Goal: Transaction & Acquisition: Purchase product/service

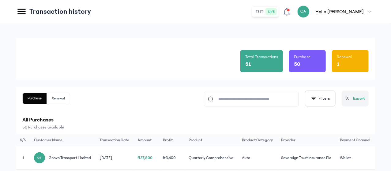
scroll to position [91, 0]
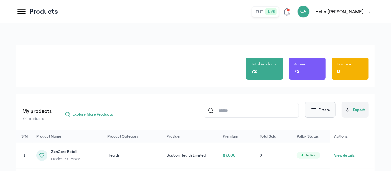
click at [317, 111] on span "button" at bounding box center [314, 110] width 6 height 6
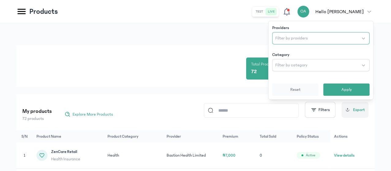
click at [298, 35] on span "Filter by providers" at bounding box center [292, 38] width 32 height 6
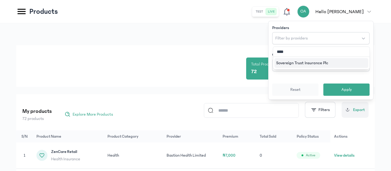
type input "*****"
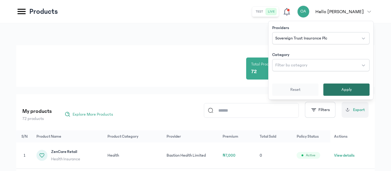
click at [343, 88] on span "Apply" at bounding box center [347, 90] width 10 height 6
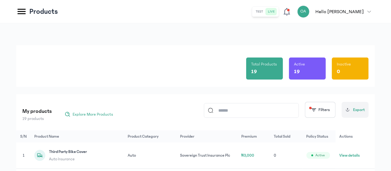
drag, startPoint x: 391, startPoint y: 47, endPoint x: 392, endPoint y: 54, distance: 6.8
click at [391, 54] on html "MyCoverAi Get Started DASHBOARD Analytics ADMIN Sales Policies Claims Customers…" at bounding box center [195, 85] width 391 height 171
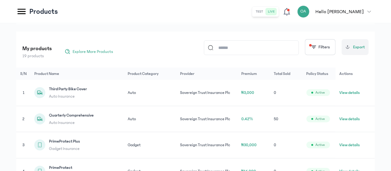
scroll to position [63, 0]
click at [352, 122] on button "View details" at bounding box center [350, 119] width 21 height 6
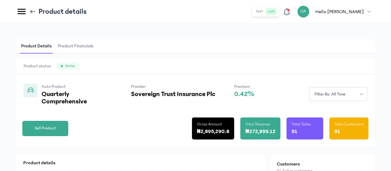
click at [235, 44] on div "Product Details Product Financials" at bounding box center [195, 46] width 359 height 15
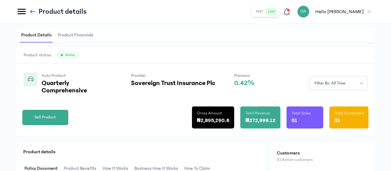
scroll to position [12, 0]
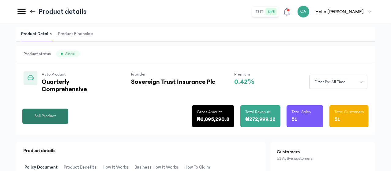
click at [56, 120] on span "Sell Product" at bounding box center [45, 116] width 21 height 6
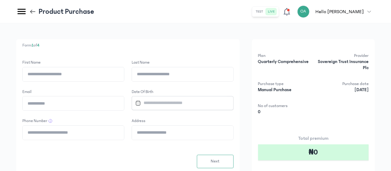
click at [124, 74] on input "First Name" at bounding box center [73, 74] width 101 height 14
type input "*****"
click at [193, 76] on input "Last Name" at bounding box center [182, 74] width 101 height 14
type input "**********"
click at [124, 106] on input "Email" at bounding box center [73, 104] width 101 height 14
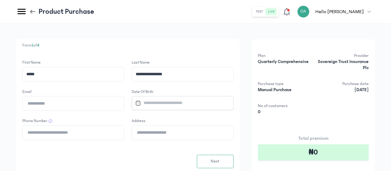
type input "**********"
click at [199, 103] on input "Datepicker input" at bounding box center [180, 103] width 94 height 13
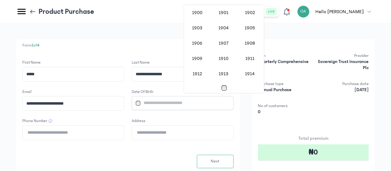
scroll to position [502, 0]
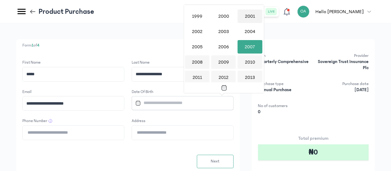
click at [250, 16] on div "2001" at bounding box center [250, 16] width 25 height 13
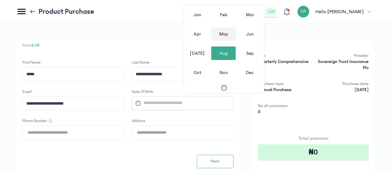
click at [227, 36] on div "May" at bounding box center [223, 33] width 25 height 13
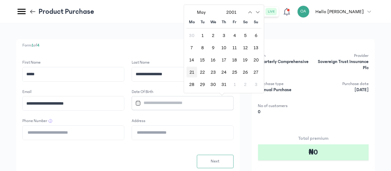
click at [191, 73] on div "21" at bounding box center [192, 72] width 11 height 11
type input "**********"
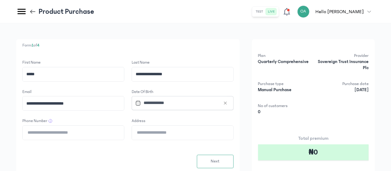
click at [124, 136] on input "Phone Number" at bounding box center [73, 133] width 101 height 14
type input "**********"
click at [193, 136] on input "Address" at bounding box center [182, 133] width 101 height 14
type input "**********"
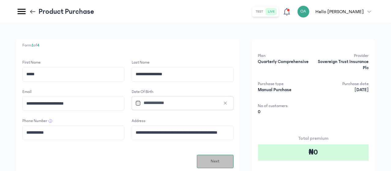
click at [220, 159] on span "Next" at bounding box center [215, 161] width 9 height 6
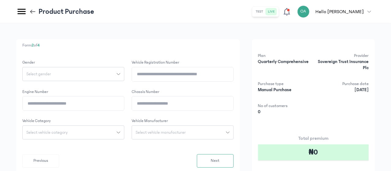
click at [120, 73] on icon "button" at bounding box center [119, 74] width 4 height 4
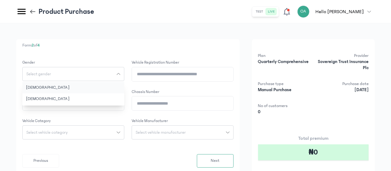
click at [124, 87] on button "[DEMOGRAPHIC_DATA]" at bounding box center [73, 87] width 102 height 11
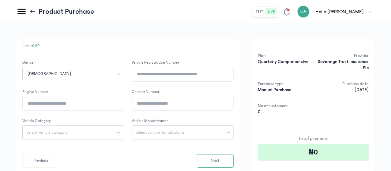
click at [120, 131] on icon "button" at bounding box center [119, 133] width 4 height 4
click at [115, 166] on button "Car" at bounding box center [73, 168] width 102 height 11
click at [197, 75] on input "Vehicle registration number" at bounding box center [182, 74] width 101 height 14
type input "********"
click at [124, 104] on input "Engine Number" at bounding box center [73, 104] width 101 height 14
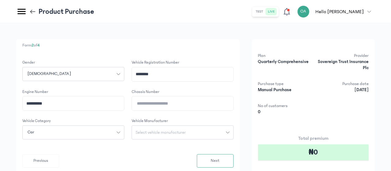
type input "**********"
click at [200, 106] on input "Chassis Number" at bounding box center [182, 104] width 101 height 14
type input "**********"
click at [190, 131] on span "Select vehicle manufacturer" at bounding box center [161, 133] width 58 height 4
click at [200, 148] on input "search" at bounding box center [182, 146] width 97 height 11
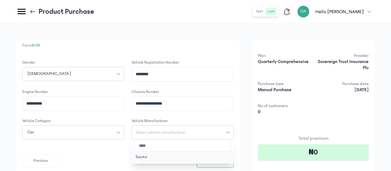
type input "****"
click at [200, 156] on button "Toyota" at bounding box center [183, 157] width 102 height 11
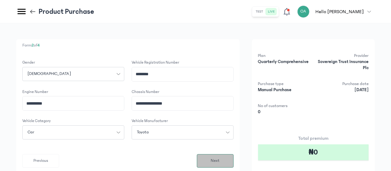
click at [233, 160] on button "Next" at bounding box center [215, 160] width 37 height 13
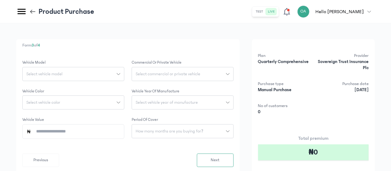
click at [124, 71] on button "Select vehicle model" at bounding box center [73, 74] width 102 height 14
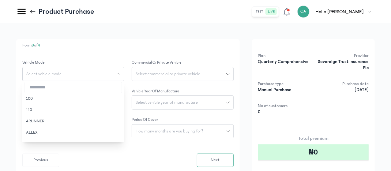
click at [122, 86] on input "search" at bounding box center [73, 87] width 97 height 11
type input "***"
click at [123, 96] on button "Corolla" at bounding box center [73, 98] width 102 height 11
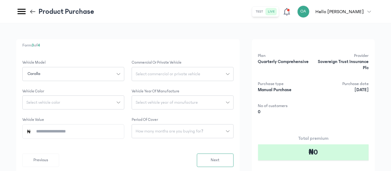
click at [204, 72] on span "Select commercial or private vehicle" at bounding box center [168, 74] width 72 height 4
click at [207, 86] on button "Private" at bounding box center [183, 87] width 102 height 11
click at [120, 102] on icon "button" at bounding box center [119, 103] width 4 height 4
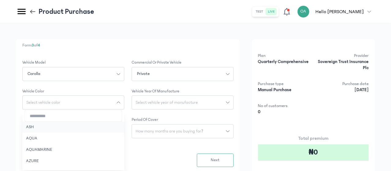
click at [121, 126] on button "ASH" at bounding box center [73, 127] width 102 height 11
click at [202, 101] on span "Select vehicle year of manufacture" at bounding box center [167, 103] width 70 height 4
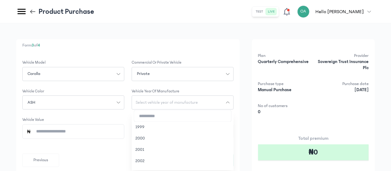
click at [204, 114] on input "search" at bounding box center [182, 116] width 97 height 11
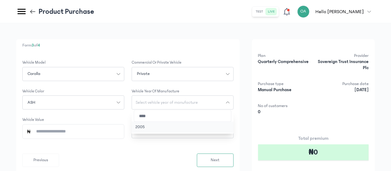
type input "****"
click at [199, 129] on button "2005" at bounding box center [183, 127] width 102 height 11
click at [207, 131] on span "How many months are you buying for?" at bounding box center [169, 131] width 75 height 4
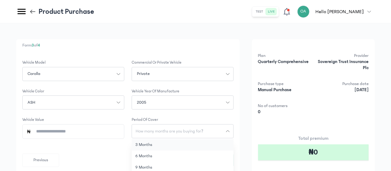
click at [204, 146] on button "3 months" at bounding box center [183, 144] width 102 height 11
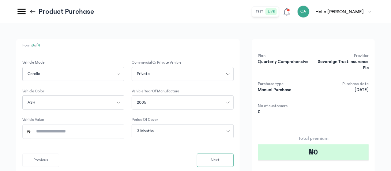
click at [120, 133] on input "Vehicle Value" at bounding box center [75, 132] width 89 height 14
type input "*********"
click at [234, 156] on button "Next" at bounding box center [215, 160] width 37 height 13
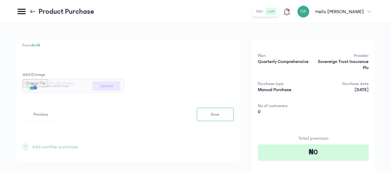
click at [124, 85] on input "file" at bounding box center [73, 85] width 101 height 13
type input "**********"
click at [220, 117] on span "Save" at bounding box center [215, 115] width 9 height 6
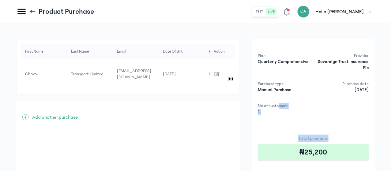
drag, startPoint x: 391, startPoint y: 117, endPoint x: 299, endPoint y: 105, distance: 92.7
click at [299, 105] on div "First Name Last Name Email Date of Birth Phone Number Address Gender Vehicle re…" at bounding box center [195, 133] width 391 height 220
click at [221, 71] on icon "button" at bounding box center [217, 74] width 7 height 7
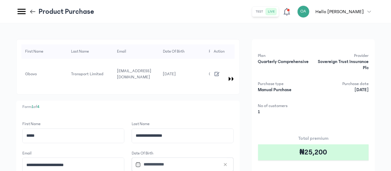
click at [211, 104] on p "Form 1 of 4" at bounding box center [127, 107] width 211 height 6
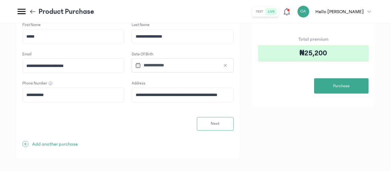
scroll to position [100, 0]
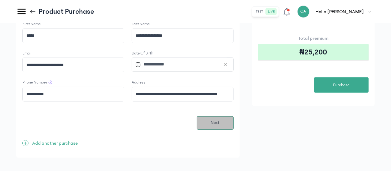
click at [220, 120] on span "Next" at bounding box center [215, 123] width 9 height 6
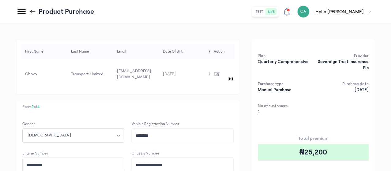
click at [234, 104] on p "Form 2 of 4" at bounding box center [127, 107] width 211 height 6
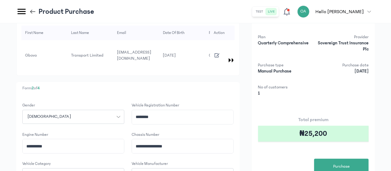
scroll to position [25, 0]
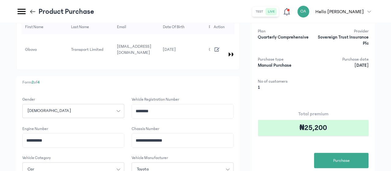
click at [270, 112] on div "**********" at bounding box center [195, 124] width 359 height 219
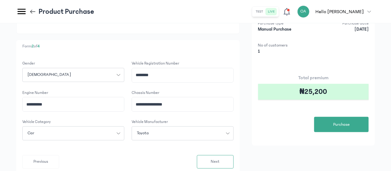
scroll to position [61, 0]
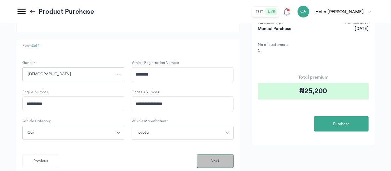
click at [234, 159] on button "Next" at bounding box center [215, 161] width 37 height 13
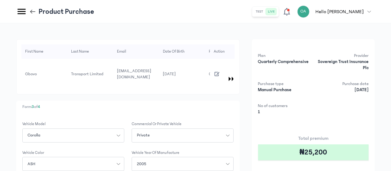
click at [268, 130] on div "First Name Last Name Email Date of Birth Phone Number Address Gender Vehicle re…" at bounding box center [195, 148] width 359 height 218
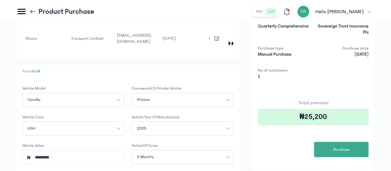
scroll to position [37, 0]
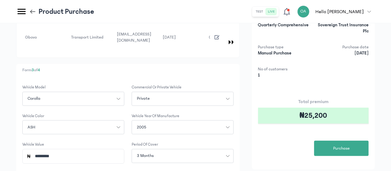
click at [113, 150] on input "*********" at bounding box center [75, 157] width 89 height 14
type input "*********"
click at [289, 149] on div "Total premium ₦25,200 Purchase" at bounding box center [313, 127] width 111 height 58
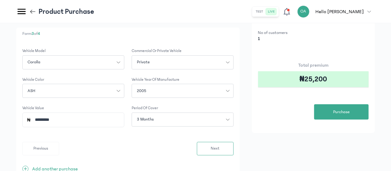
scroll to position [74, 0]
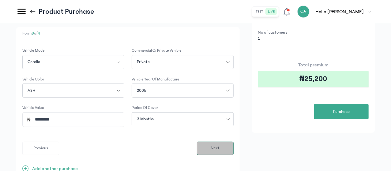
click at [220, 146] on span "Next" at bounding box center [215, 148] width 9 height 6
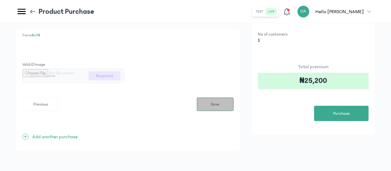
scroll to position [0, 0]
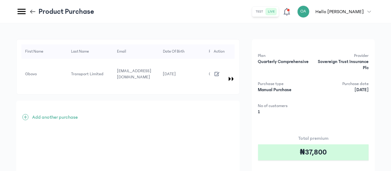
click at [221, 71] on icon "button" at bounding box center [217, 74] width 7 height 7
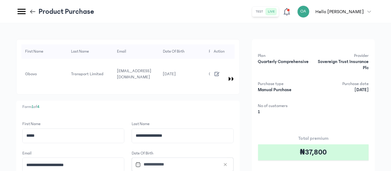
click at [222, 104] on p "Form 1 of 4" at bounding box center [127, 107] width 211 height 6
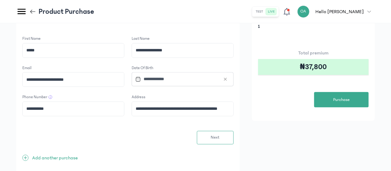
scroll to position [86, 0]
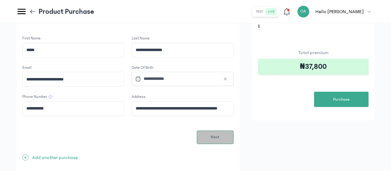
click at [234, 131] on button "Next" at bounding box center [215, 137] width 37 height 13
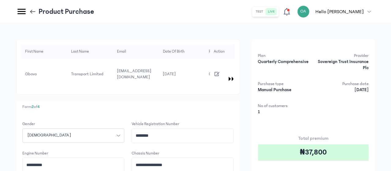
click at [234, 104] on p "Form 2 of 4" at bounding box center [127, 107] width 211 height 6
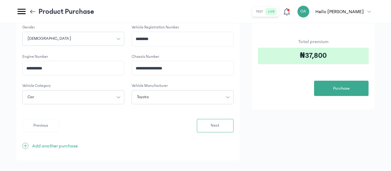
scroll to position [100, 0]
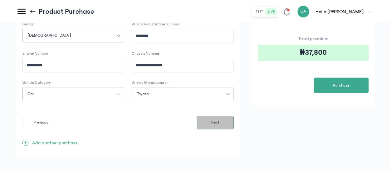
click at [234, 116] on button "Next" at bounding box center [215, 122] width 37 height 13
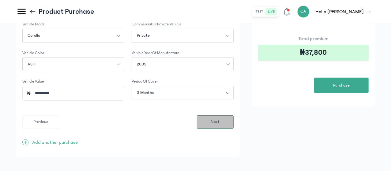
scroll to position [0, 0]
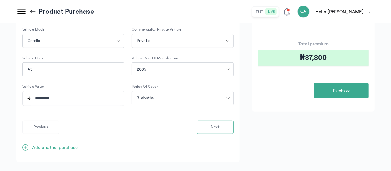
scroll to position [99, 0]
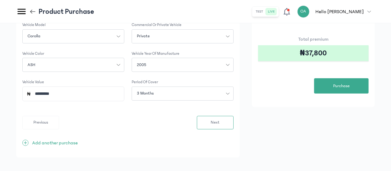
click at [120, 89] on input "*********" at bounding box center [75, 94] width 89 height 14
type input "*"
type input "*********"
click at [229, 116] on button "Next" at bounding box center [215, 122] width 37 height 13
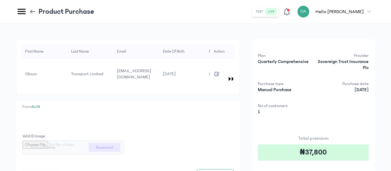
click at [240, 107] on div "Form 4 of 4 Valid ID image Wunmi NIN.jpeg Reupload Previous Save + Add another …" at bounding box center [128, 162] width 224 height 123
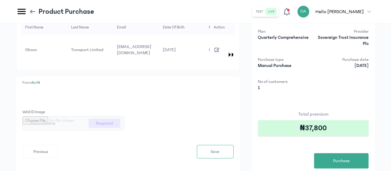
scroll to position [25, 0]
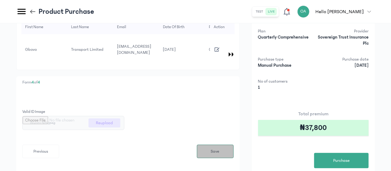
click at [234, 145] on button "Save" at bounding box center [215, 151] width 37 height 13
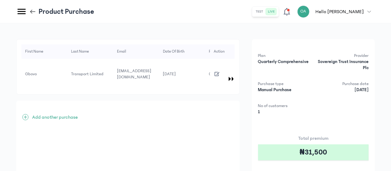
click at [240, 101] on div "+ Add another purchase" at bounding box center [128, 162] width 224 height 123
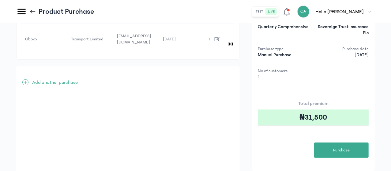
scroll to position [37, 0]
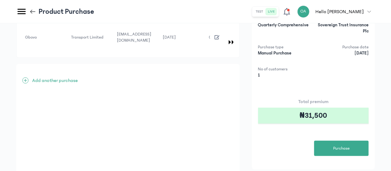
click at [221, 35] on icon "button" at bounding box center [217, 37] width 7 height 7
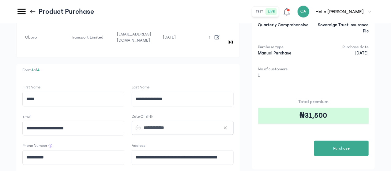
click at [124, 114] on div "Email" at bounding box center [73, 117] width 102 height 6
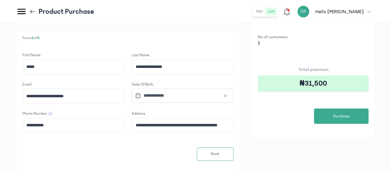
scroll to position [86, 0]
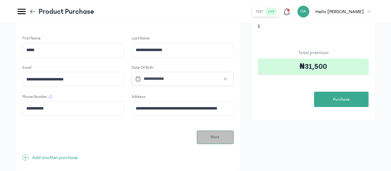
click at [234, 131] on button "Next" at bounding box center [215, 137] width 37 height 13
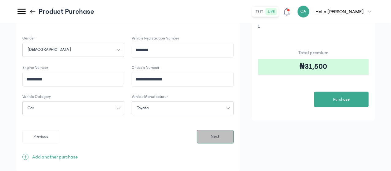
scroll to position [0, 0]
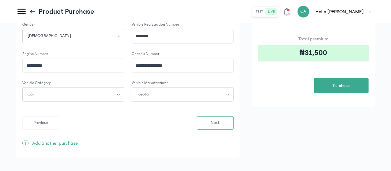
scroll to position [100, 0]
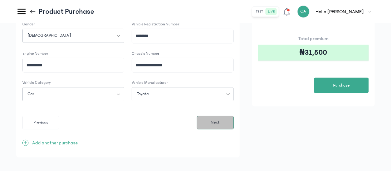
click at [220, 120] on span "Next" at bounding box center [215, 123] width 9 height 6
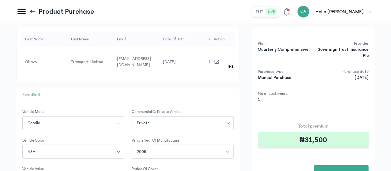
scroll to position [37, 0]
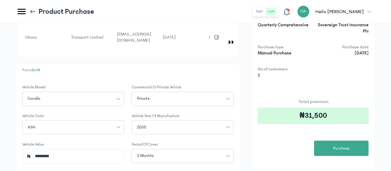
click at [118, 150] on input "*********" at bounding box center [75, 157] width 89 height 14
type input "*********"
click at [240, 128] on div "Form 3 of 4 Vehicle Model Corolla Commercial or private vehicle Private Vehicle…" at bounding box center [128, 142] width 224 height 156
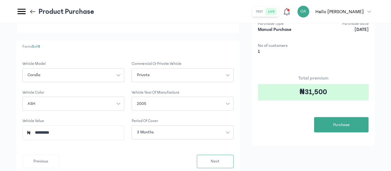
scroll to position [61, 0]
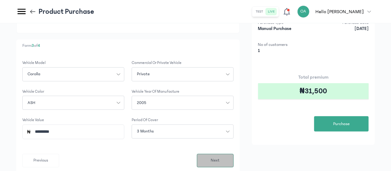
click at [220, 158] on span "Next" at bounding box center [215, 161] width 9 height 6
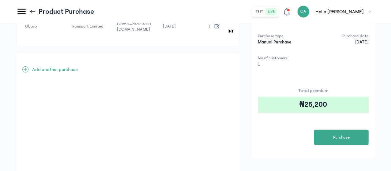
scroll to position [44, 0]
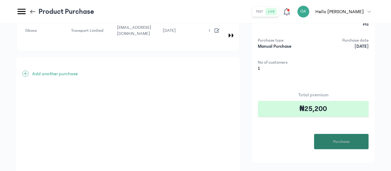
click at [355, 142] on button "Purchase" at bounding box center [341, 141] width 55 height 15
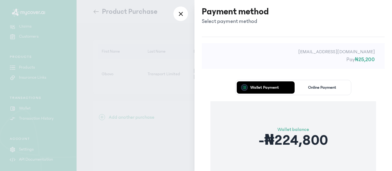
click at [229, 89] on div "Wallet Payment Online Payment Wallet balance -₦224,800 Proceed" at bounding box center [293, 142] width 183 height 142
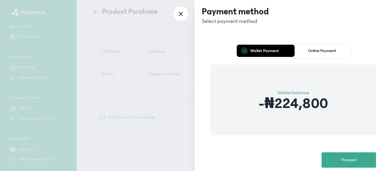
scroll to position [49, 0]
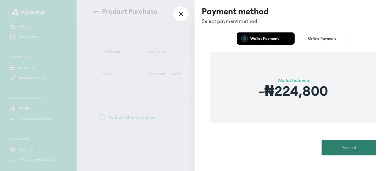
click at [337, 146] on button "Proceed" at bounding box center [349, 147] width 55 height 15
